Goal: Answer question/provide support: Share knowledge or assist other users

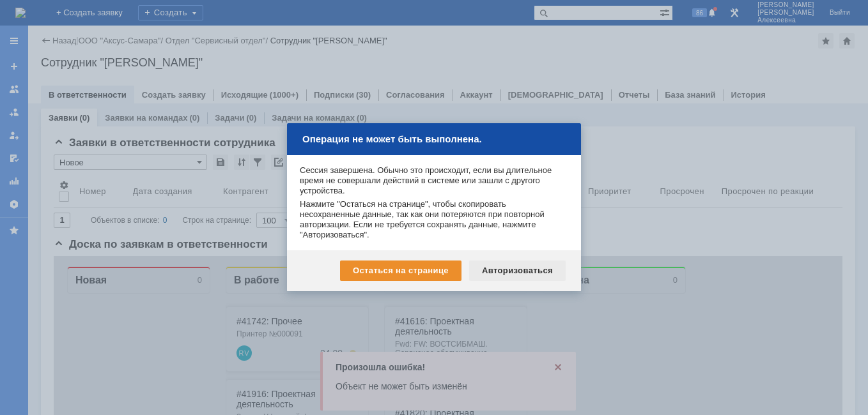
click at [509, 270] on div "Авторизоваться" at bounding box center [517, 271] width 96 height 20
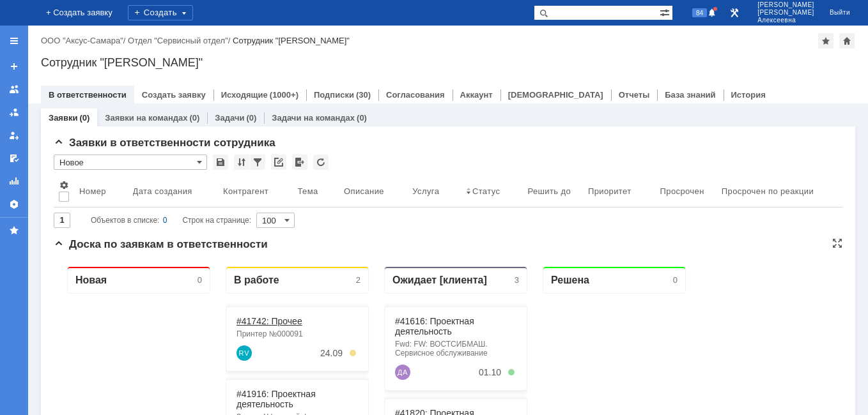
click at [270, 321] on link "#41742: Прочее" at bounding box center [269, 321] width 66 height 10
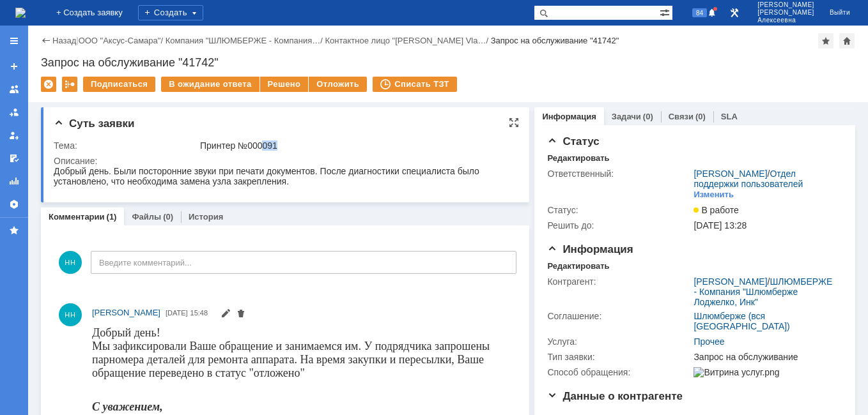
drag, startPoint x: 278, startPoint y: 139, endPoint x: 261, endPoint y: 142, distance: 16.8
click at [261, 142] on td "Принтер №000091" at bounding box center [355, 145] width 317 height 15
copy div "091"
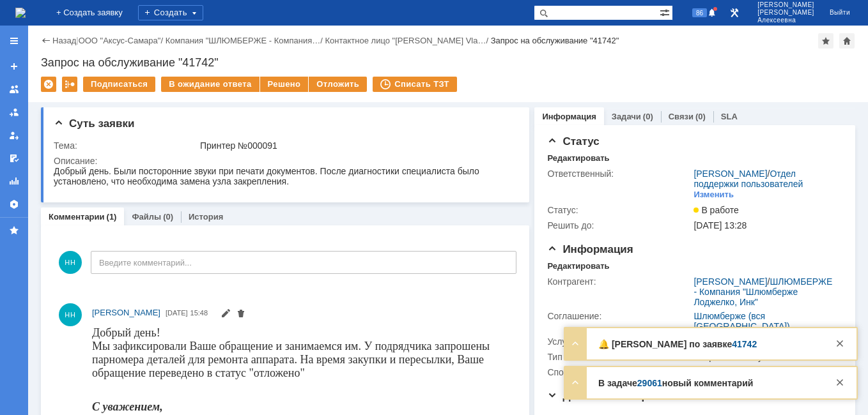
click at [609, 17] on input "text" at bounding box center [596, 12] width 126 height 15
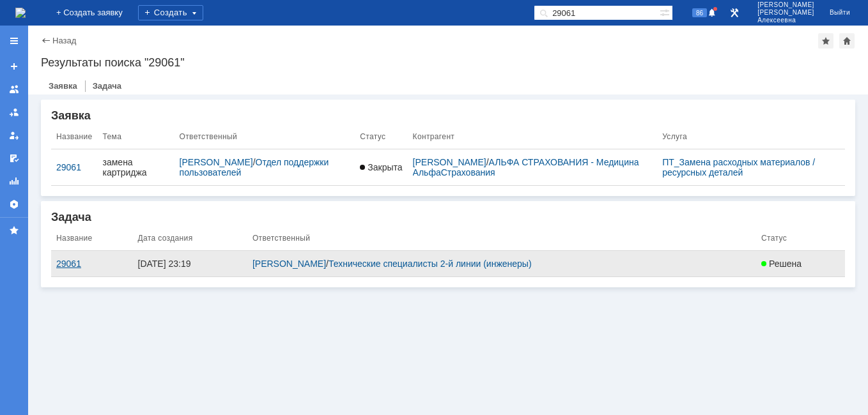
click at [67, 264] on div "29061" at bounding box center [92, 264] width 72 height 10
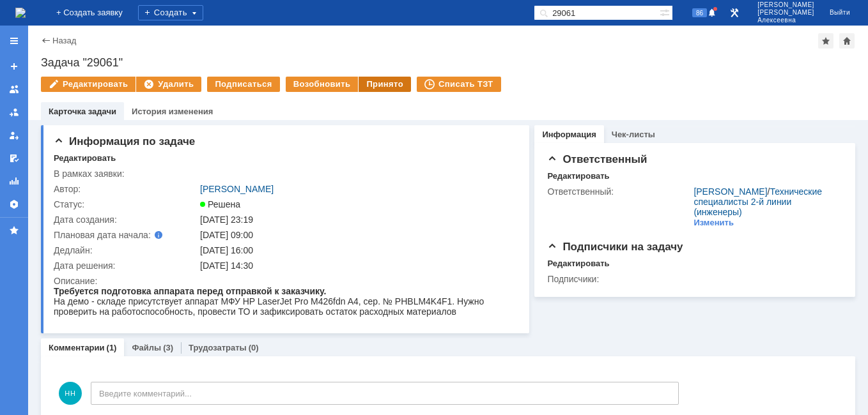
click at [372, 85] on div "Принято" at bounding box center [384, 84] width 52 height 15
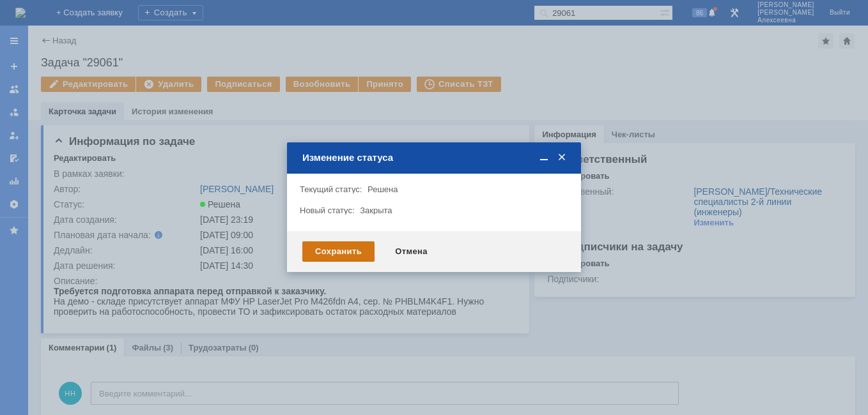
click at [317, 245] on div "Сохранить" at bounding box center [338, 251] width 72 height 20
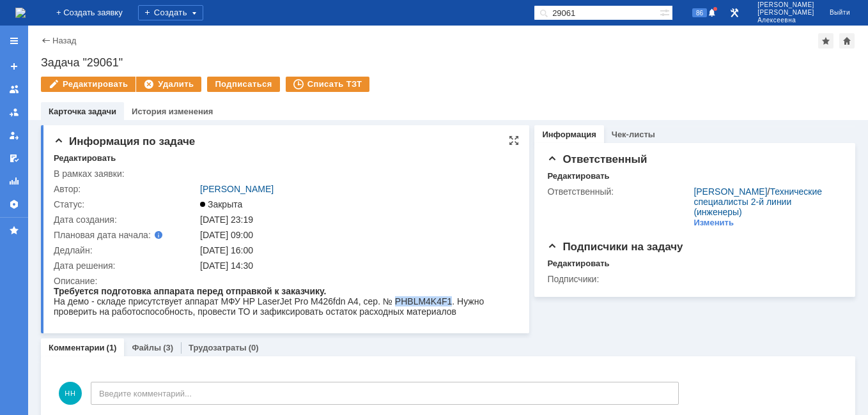
drag, startPoint x: 447, startPoint y: 301, endPoint x: 392, endPoint y: 302, distance: 54.3
click at [392, 302] on div "На демо - складе присутствует аппарат МФУ HP LaserJet Pro M426fdn A4, сер. № PH…" at bounding box center [281, 306] width 454 height 20
drag, startPoint x: 392, startPoint y: 302, endPoint x: 401, endPoint y: 298, distance: 9.1
copy div "PHBLM4K4F1"
click at [147, 348] on link "Файлы" at bounding box center [146, 348] width 29 height 10
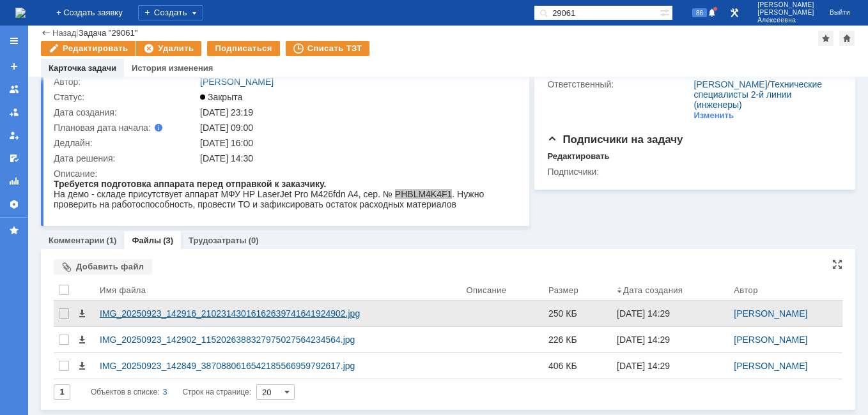
scroll to position [65, 0]
click at [148, 317] on div "IMG_20250923_142916_21023143016162639741641924902.jpg" at bounding box center [278, 314] width 356 height 10
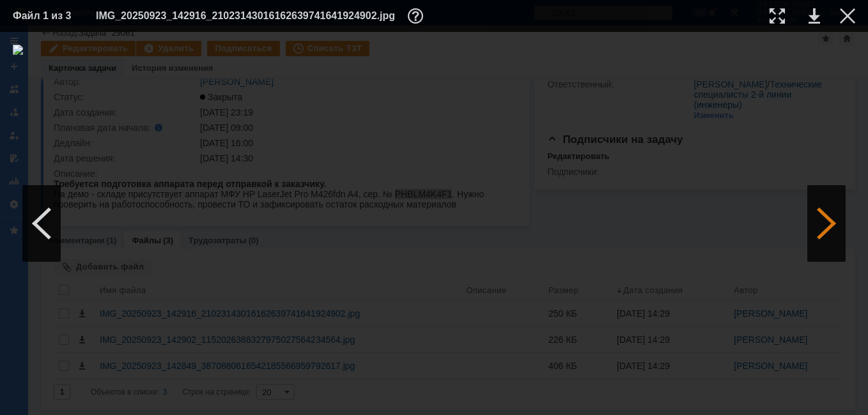
click at [830, 226] on div at bounding box center [826, 223] width 38 height 77
click at [813, 15] on link at bounding box center [813, 15] width 11 height 15
click at [853, 13] on div at bounding box center [846, 15] width 15 height 15
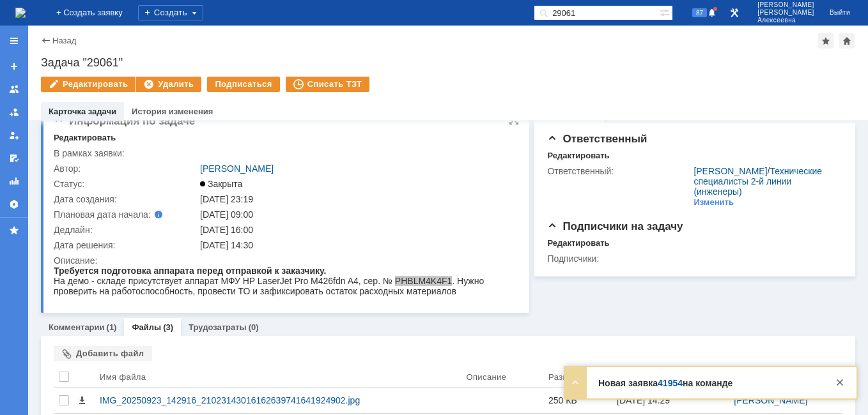
scroll to position [0, 0]
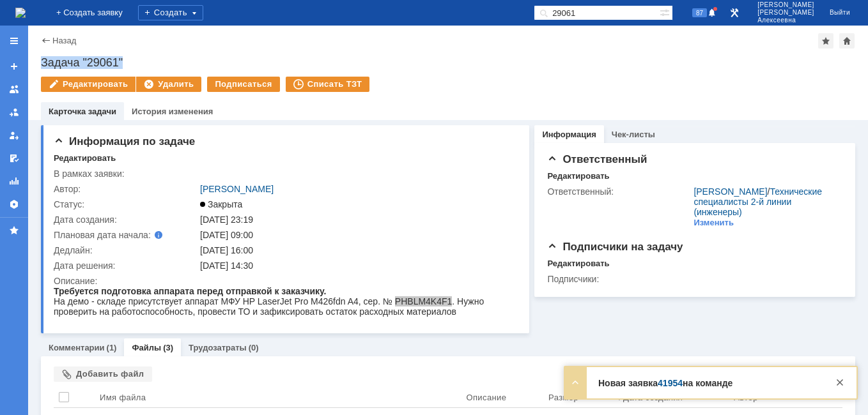
drag, startPoint x: 126, startPoint y: 58, endPoint x: 40, endPoint y: 64, distance: 85.8
click at [40, 64] on div "Назад | Задача "29061" Задача "29061" Редактировать Удалить Подписаться Списать…" at bounding box center [447, 73] width 839 height 95
copy div "Задача "29061""
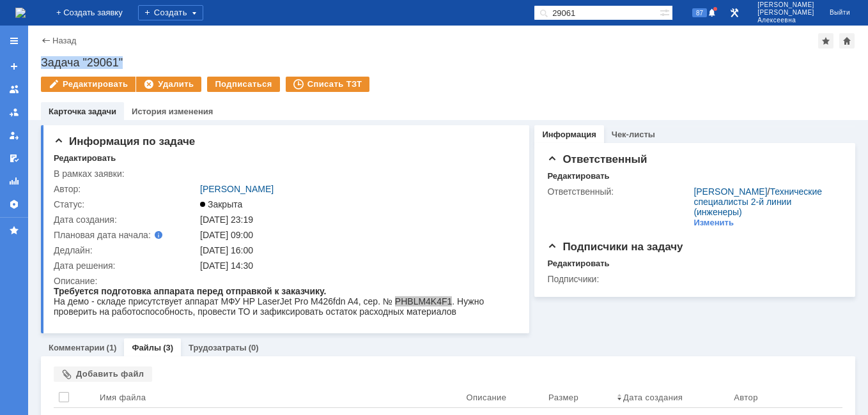
click at [24, 16] on img at bounding box center [20, 13] width 10 height 10
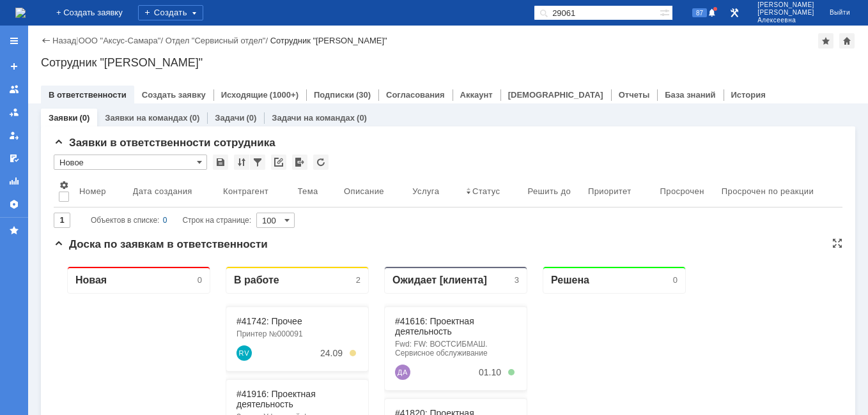
scroll to position [128, 0]
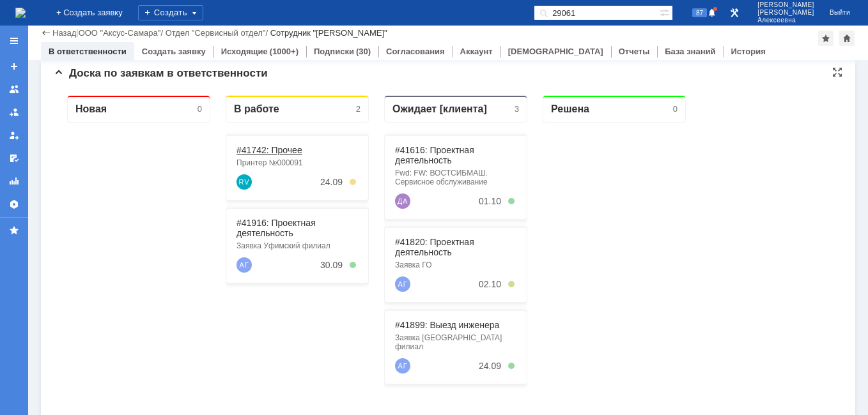
click at [274, 152] on link "#41742: Прочее" at bounding box center [269, 150] width 66 height 10
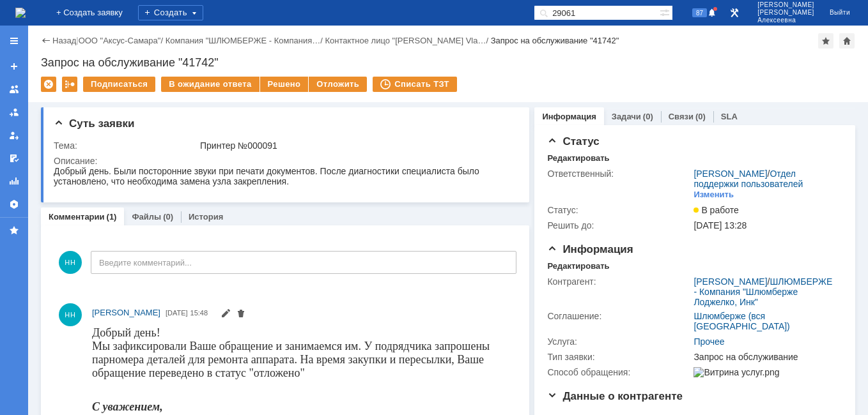
drag, startPoint x: 609, startPoint y: 13, endPoint x: 510, endPoint y: 38, distance: 102.9
click at [511, 36] on div "На домашнюю + Создать заявку Создать 29061 87 Новоженова Наталья Алексеевна Вый…" at bounding box center [434, 207] width 868 height 415
paste input "41563"
type input "41563"
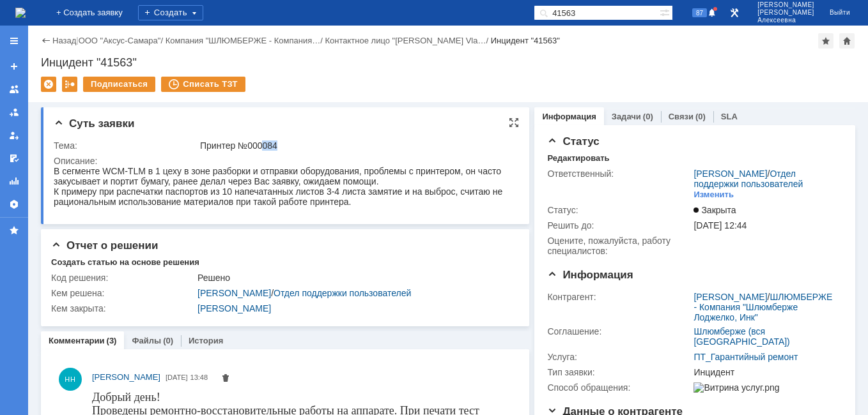
drag, startPoint x: 278, startPoint y: 142, endPoint x: 262, endPoint y: 143, distance: 16.0
click at [262, 143] on div "Принтер №000084" at bounding box center [356, 146] width 312 height 10
copy div "084"
click at [26, 15] on img at bounding box center [20, 13] width 10 height 10
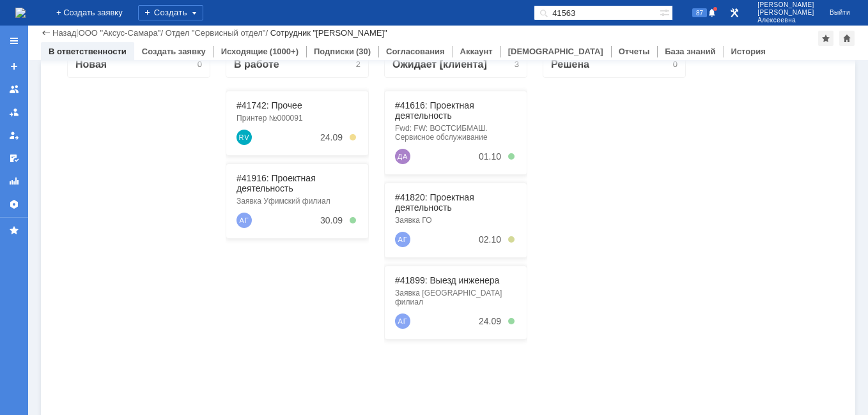
scroll to position [192, 0]
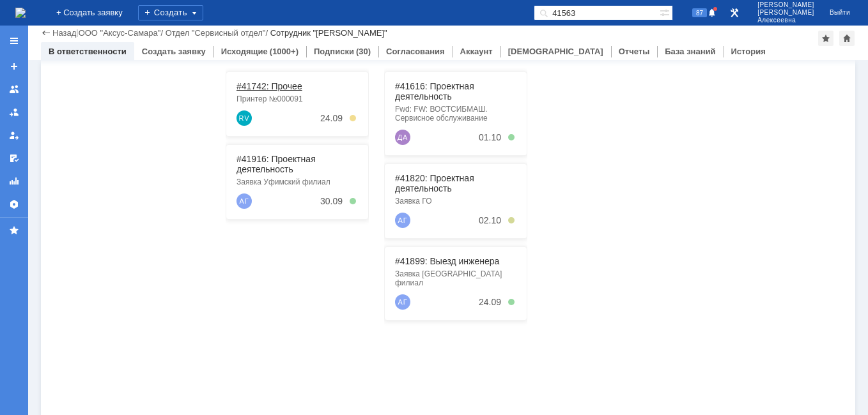
click at [266, 86] on link "#41742: Прочее" at bounding box center [269, 86] width 66 height 10
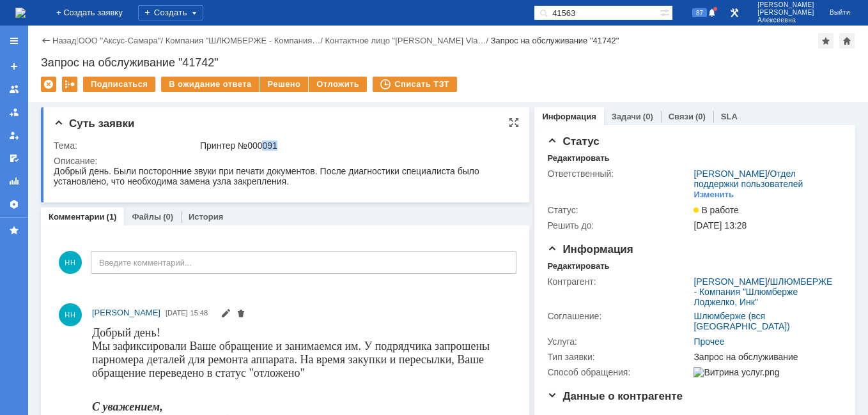
drag, startPoint x: 275, startPoint y: 144, endPoint x: 259, endPoint y: 145, distance: 16.0
click at [259, 145] on div "Принтер №000091" at bounding box center [356, 146] width 312 height 10
copy div "091"
click at [24, 14] on img at bounding box center [20, 13] width 10 height 10
